Goal: Task Accomplishment & Management: Manage account settings

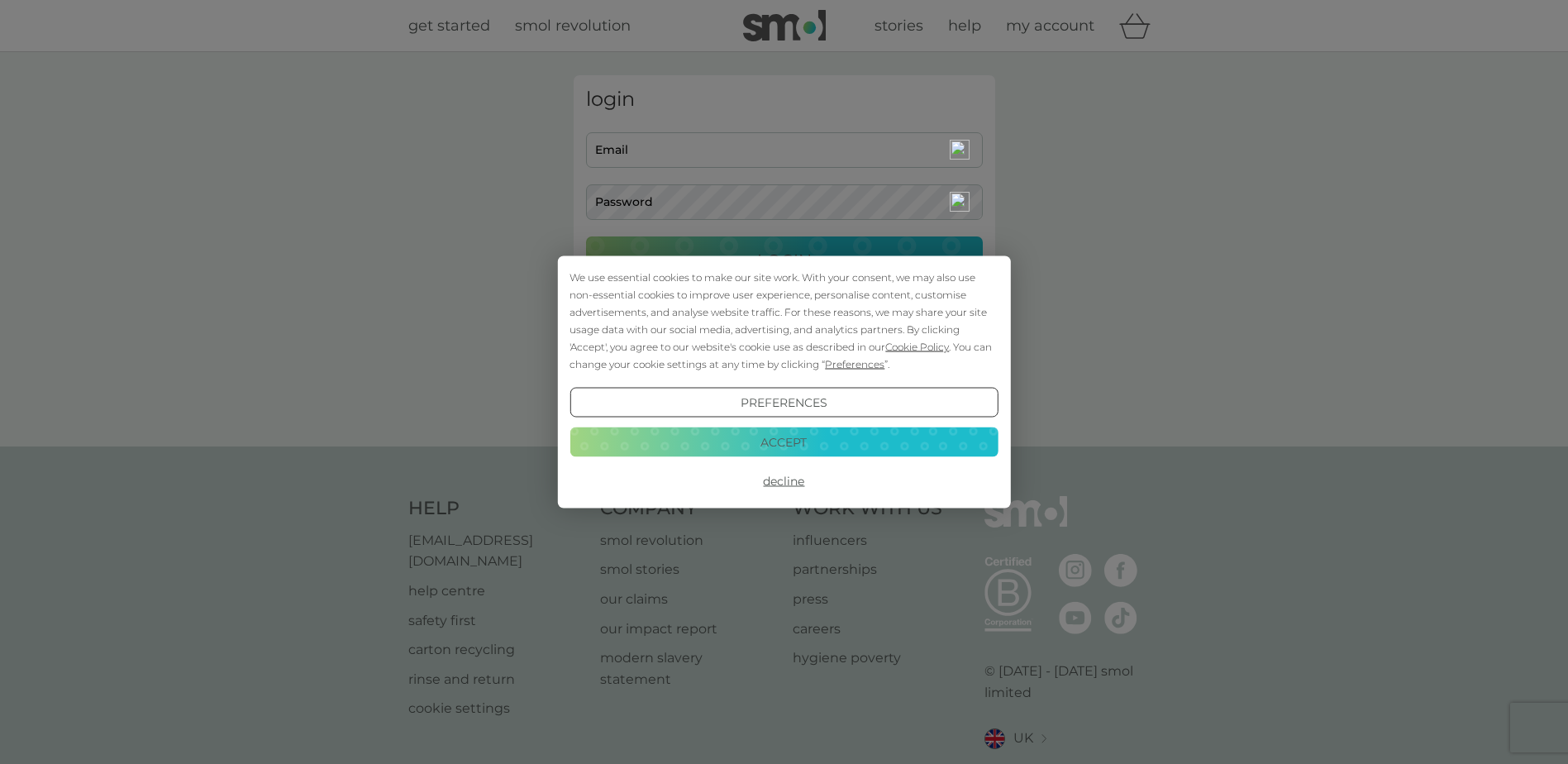
type input "lezcooke53@gmail.com"
click at [866, 430] on button "Accept" at bounding box center [784, 441] width 428 height 29
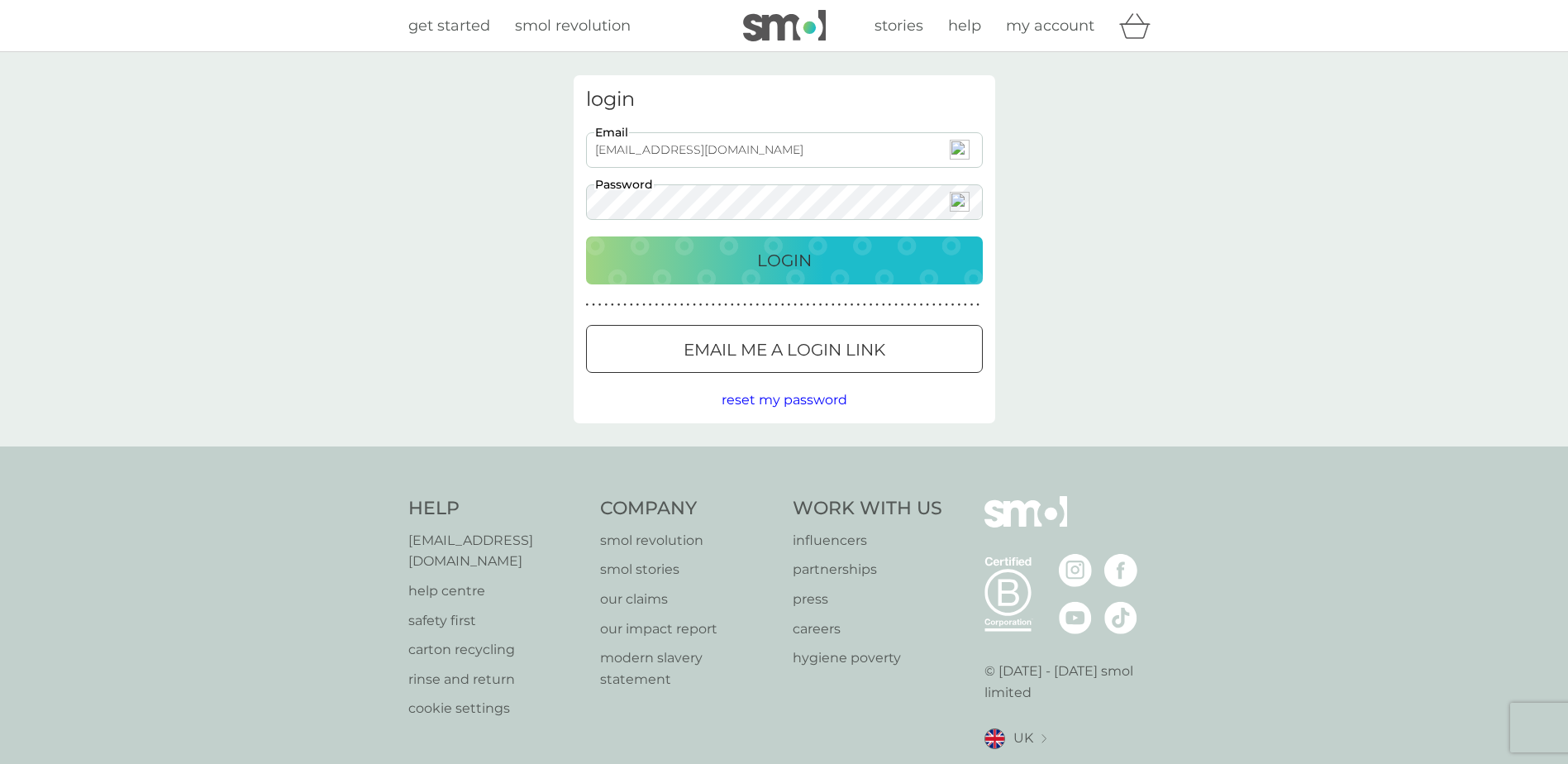
click at [773, 251] on p "Login" at bounding box center [784, 260] width 55 height 26
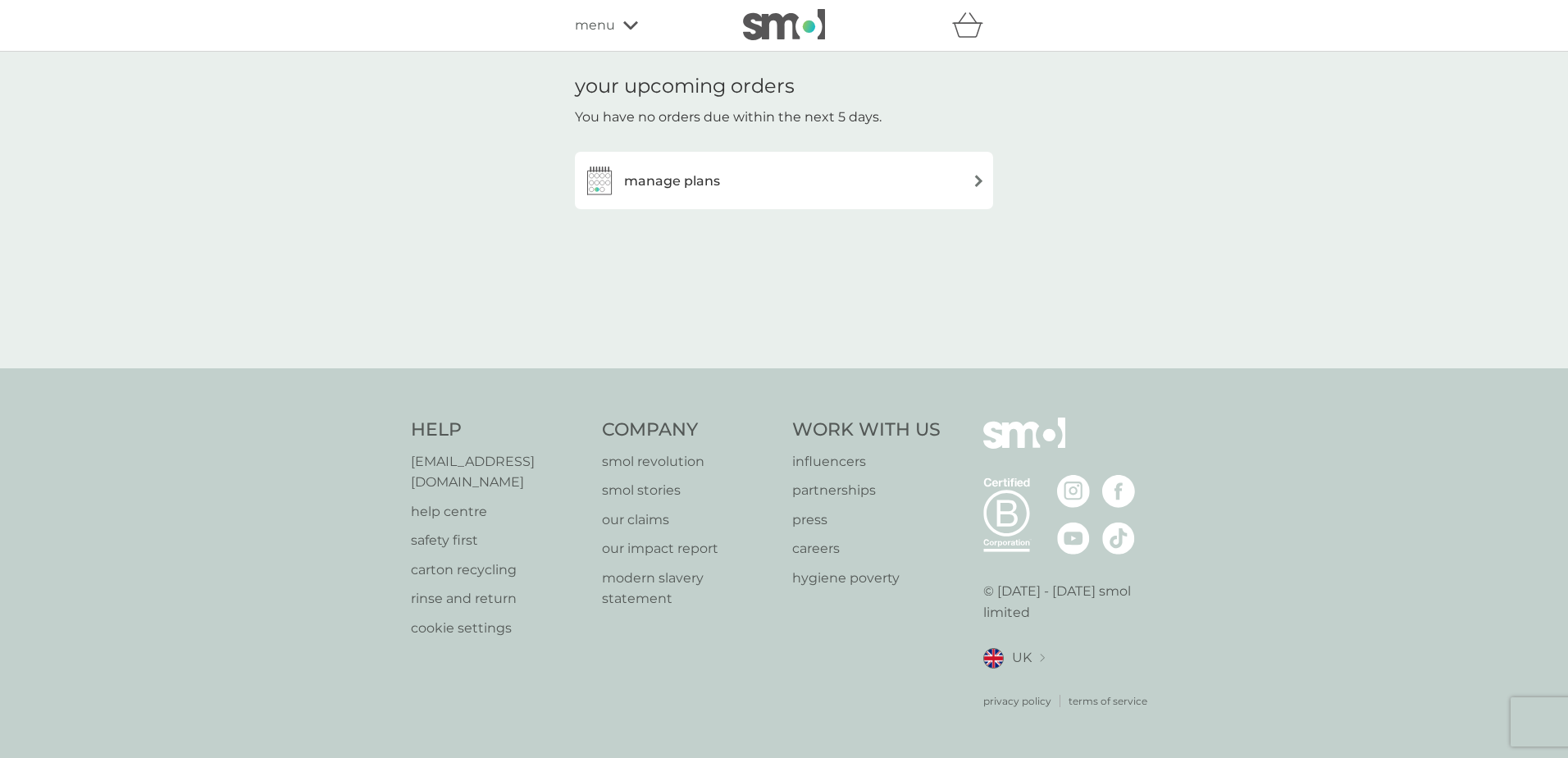
click at [972, 182] on div "manage plans" at bounding box center [784, 180] width 401 height 33
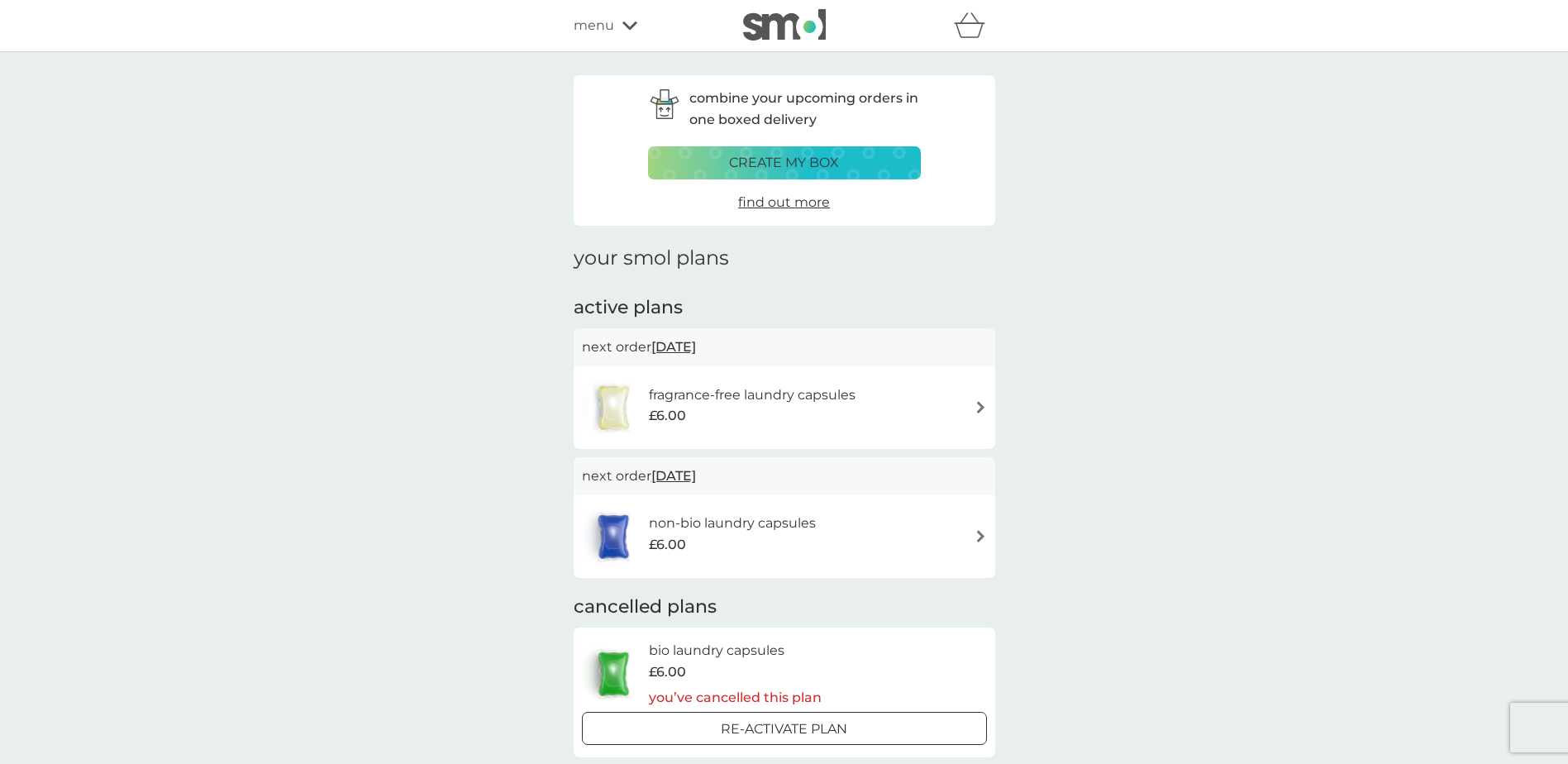
click at [979, 403] on img at bounding box center [980, 406] width 13 height 13
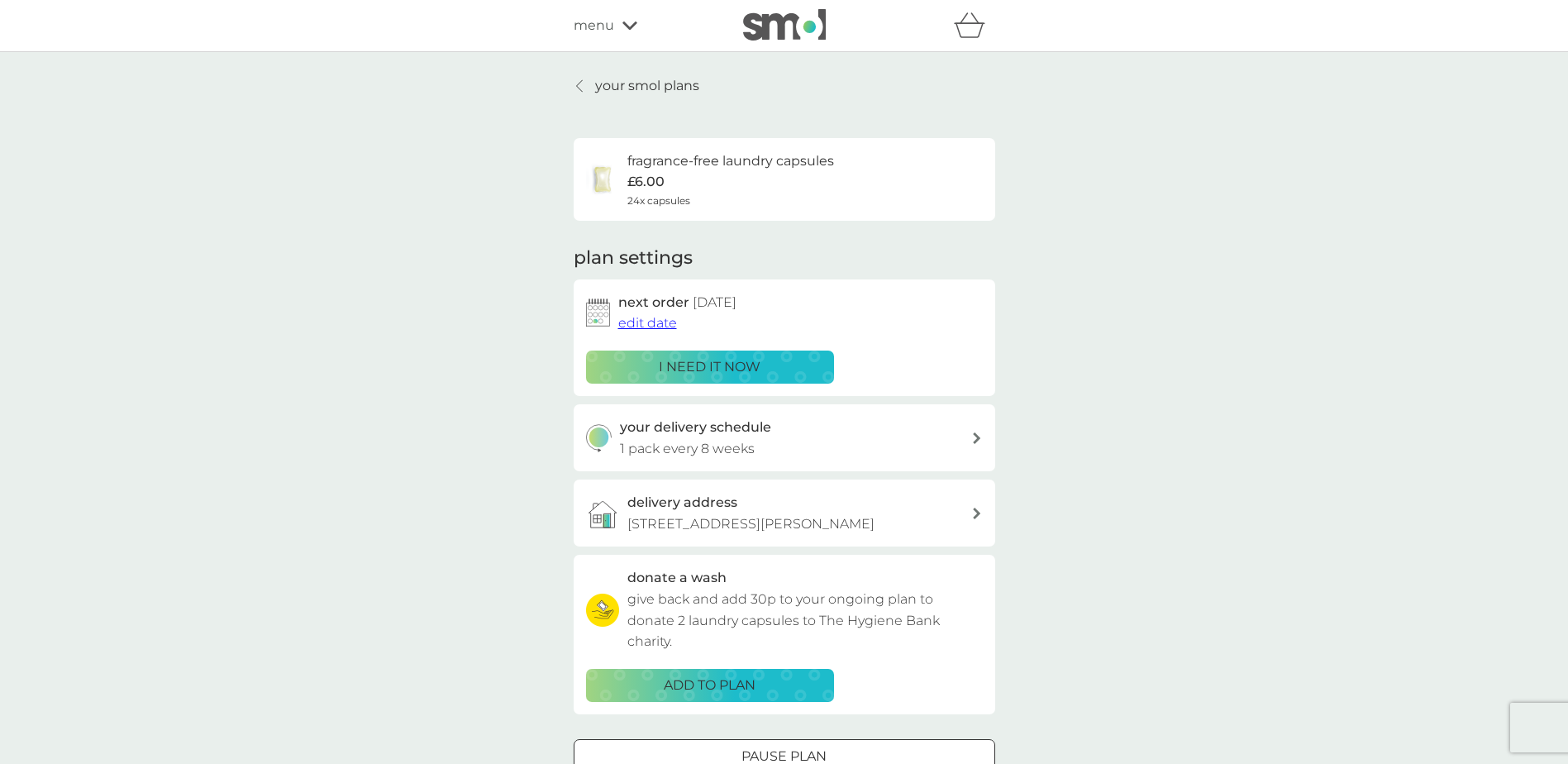
click at [679, 364] on p "i need it now" at bounding box center [709, 367] width 102 height 21
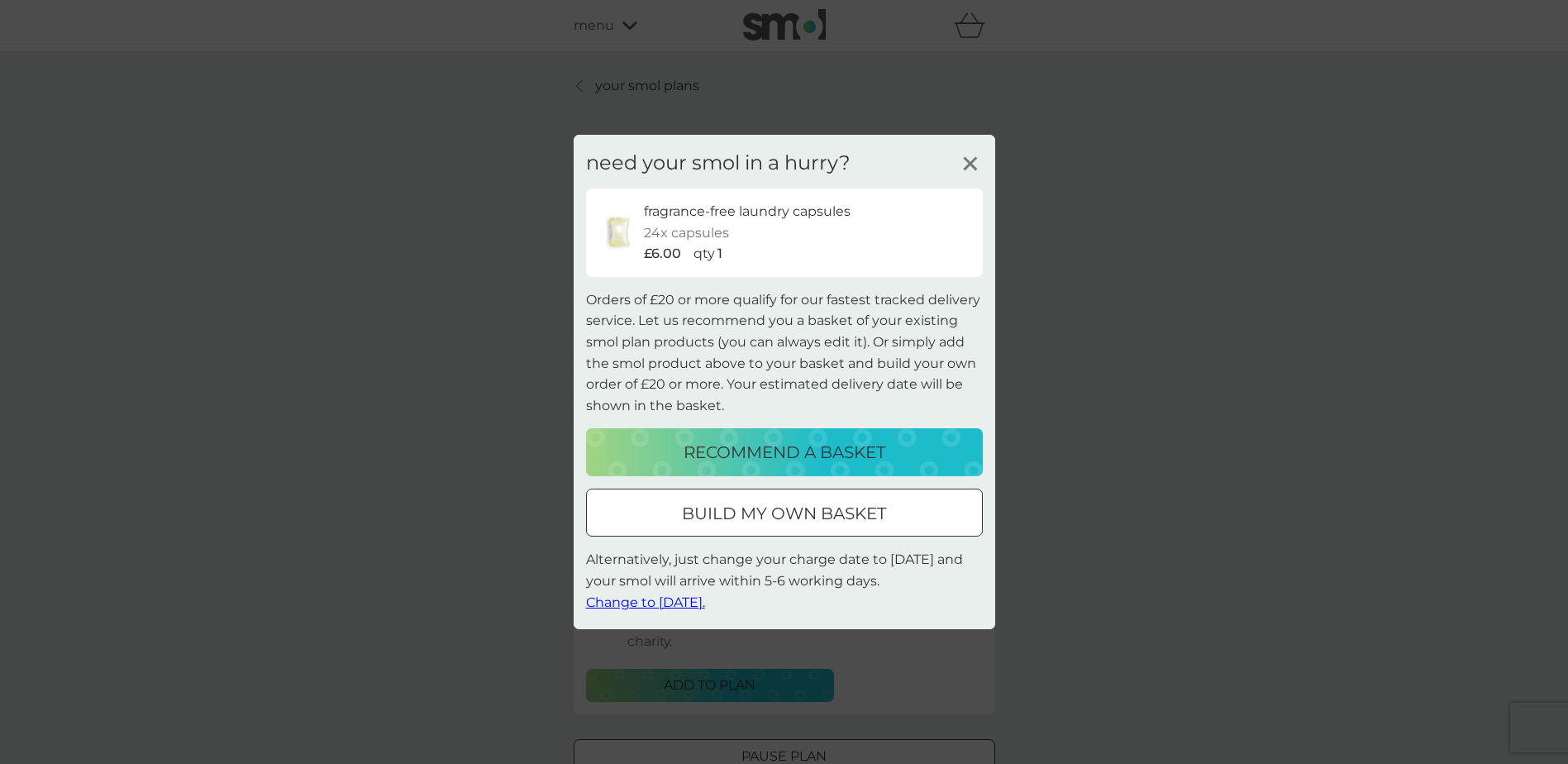
click at [643, 600] on span "Change to [DATE]." at bounding box center [646, 601] width 119 height 16
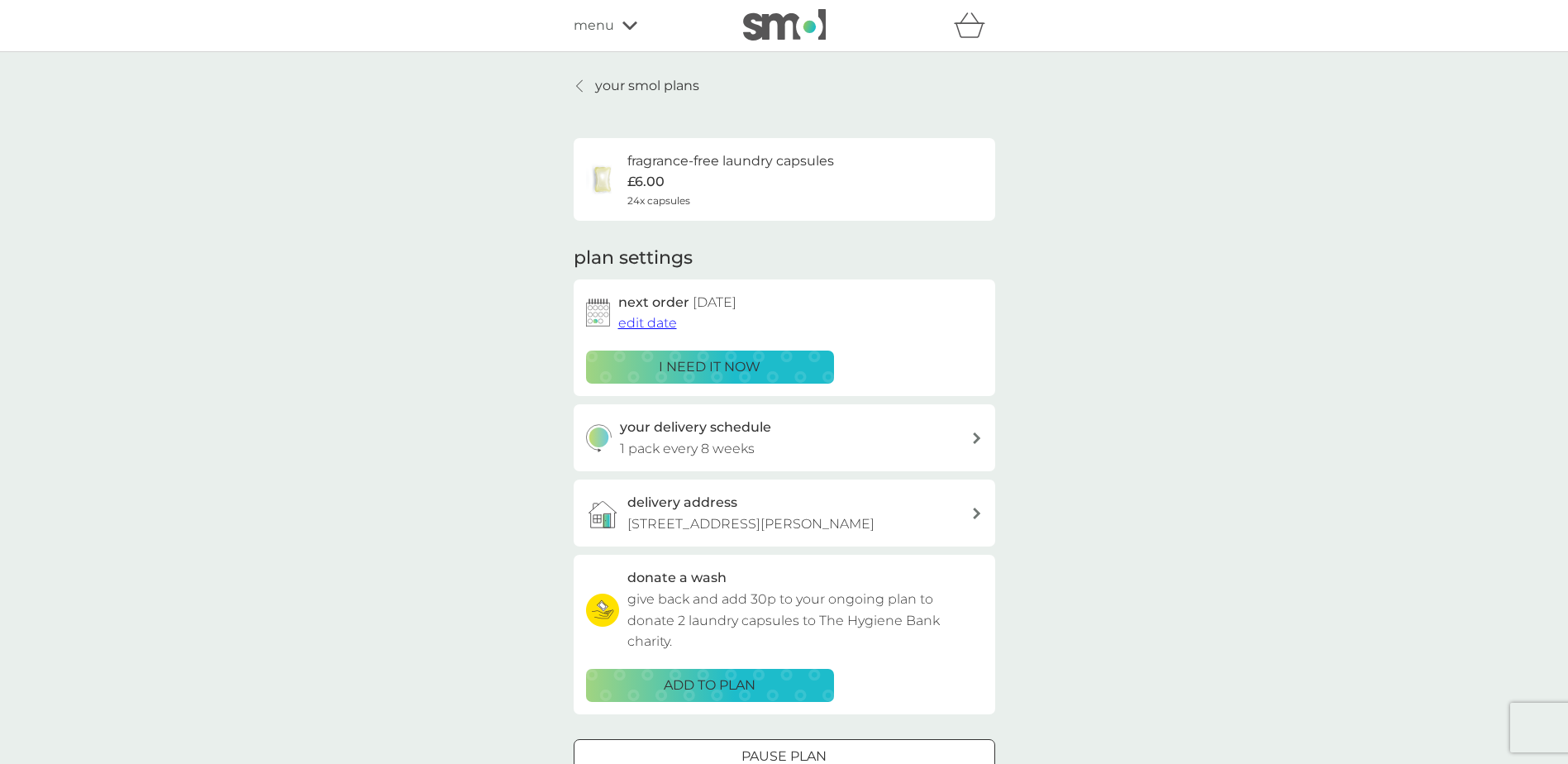
click at [760, 361] on div "i need it now" at bounding box center [710, 367] width 227 height 21
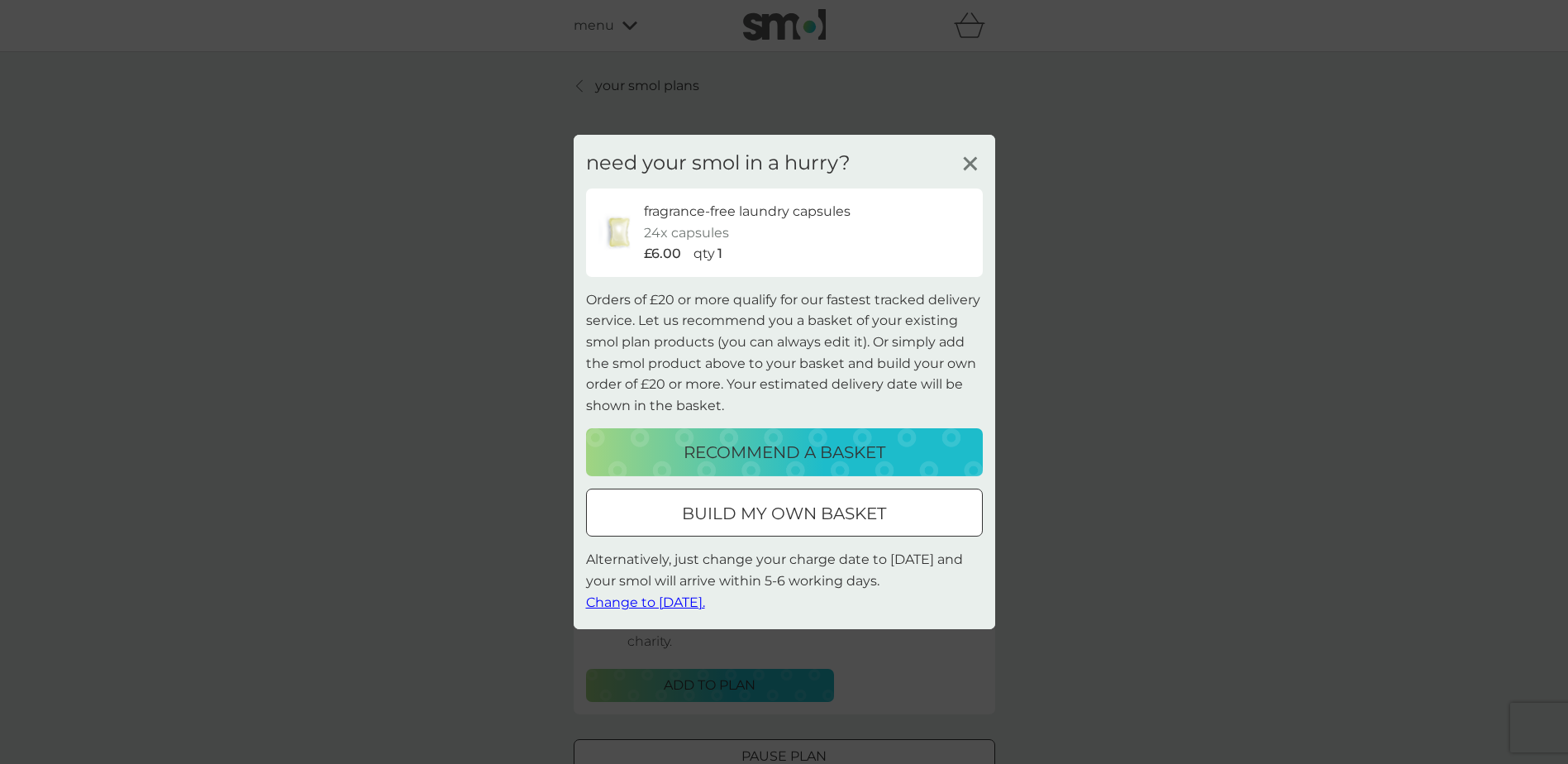
click at [689, 598] on span "Change to [DATE]." at bounding box center [646, 601] width 119 height 16
